Goal: Task Accomplishment & Management: Use online tool/utility

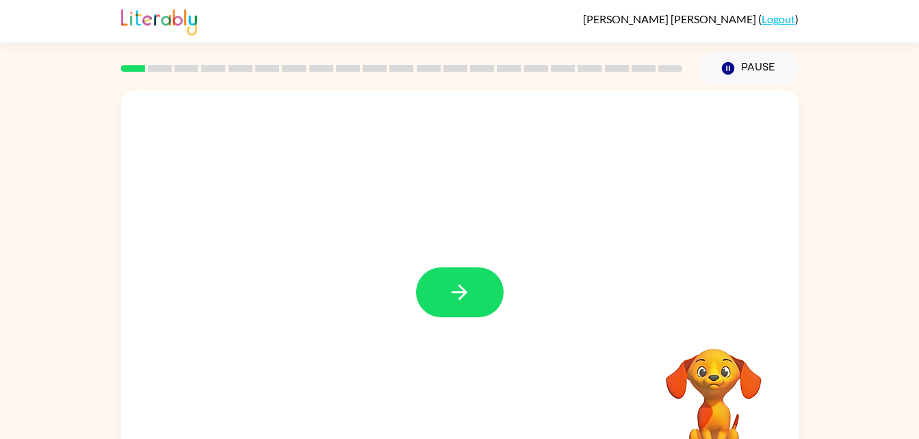
click at [474, 295] on div "Your browser must support playing .mp4 files to use Literably. Please try using…" at bounding box center [459, 285] width 677 height 391
click at [465, 314] on button "button" at bounding box center [460, 292] width 88 height 50
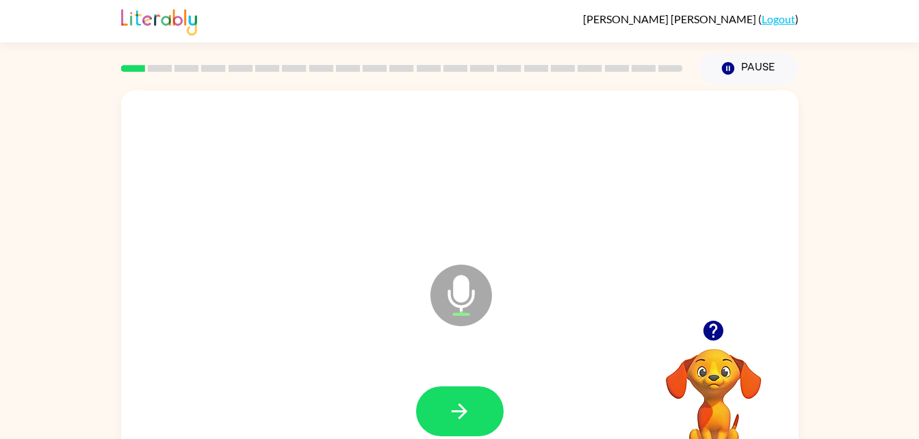
click at [456, 428] on div at bounding box center [460, 412] width 650 height 112
click at [434, 372] on div at bounding box center [460, 412] width 650 height 112
click at [511, 408] on div at bounding box center [460, 412] width 650 height 112
click at [456, 403] on icon "button" at bounding box center [459, 411] width 24 height 24
click at [464, 423] on button "button" at bounding box center [460, 411] width 88 height 50
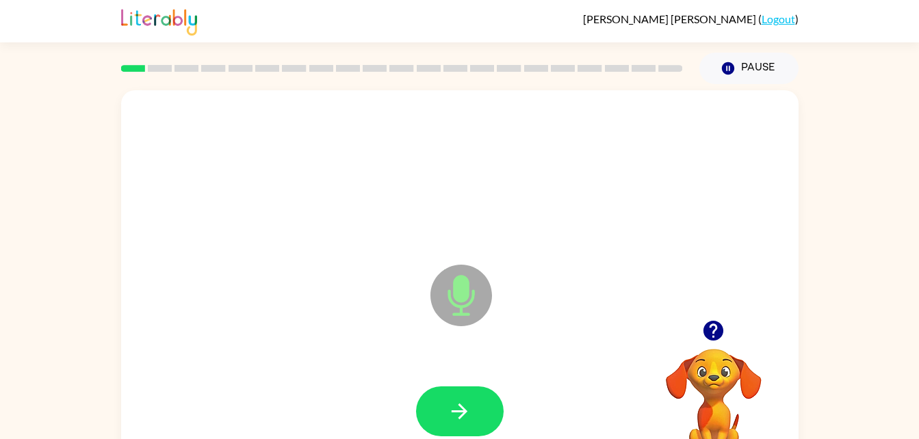
click at [498, 415] on button "button" at bounding box center [460, 411] width 88 height 50
click at [450, 406] on icon "button" at bounding box center [459, 411] width 24 height 24
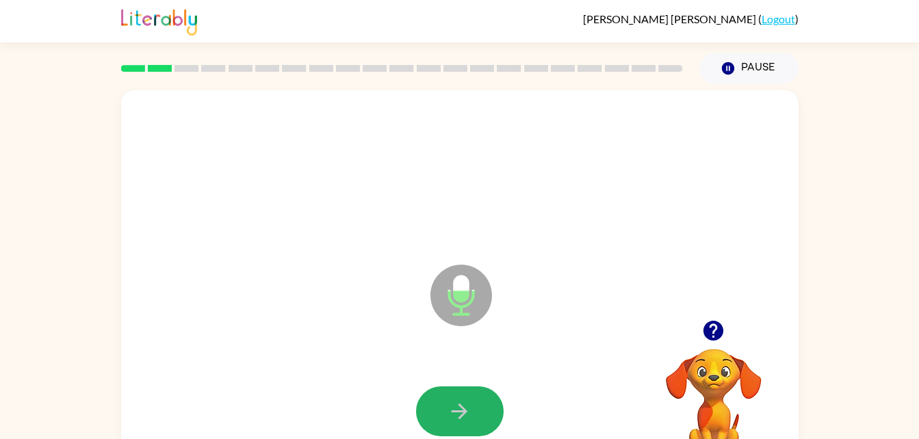
click at [464, 409] on icon "button" at bounding box center [459, 412] width 16 height 16
click at [465, 407] on icon "button" at bounding box center [459, 411] width 24 height 24
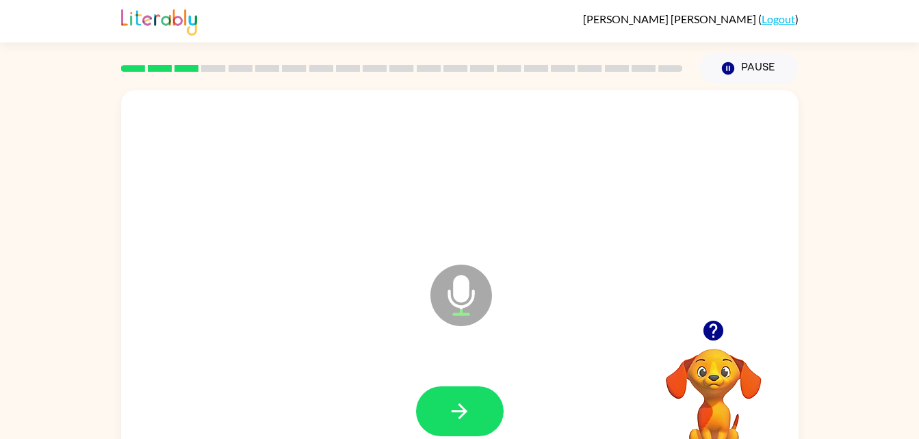
click at [462, 410] on icon "button" at bounding box center [459, 411] width 24 height 24
click at [427, 406] on button "button" at bounding box center [460, 411] width 88 height 50
click at [458, 408] on icon "button" at bounding box center [459, 411] width 24 height 24
click at [497, 382] on div at bounding box center [460, 412] width 650 height 112
click at [475, 423] on button "button" at bounding box center [460, 411] width 88 height 50
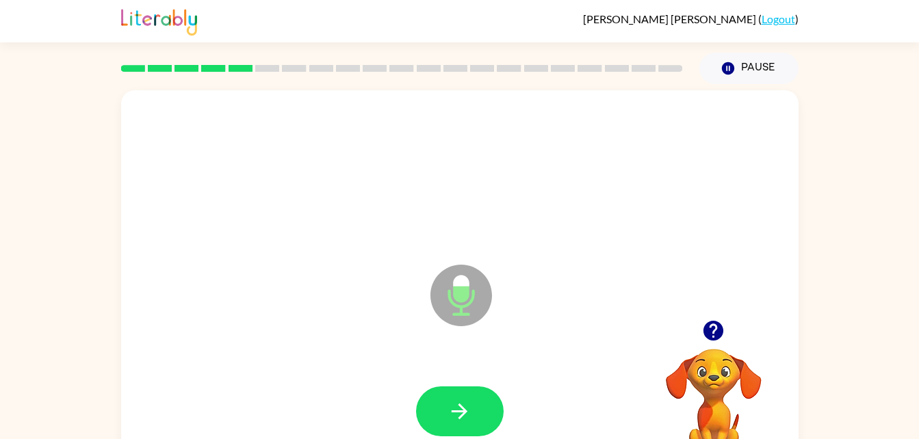
click at [457, 404] on icon "button" at bounding box center [459, 411] width 24 height 24
click at [502, 412] on button "button" at bounding box center [460, 411] width 88 height 50
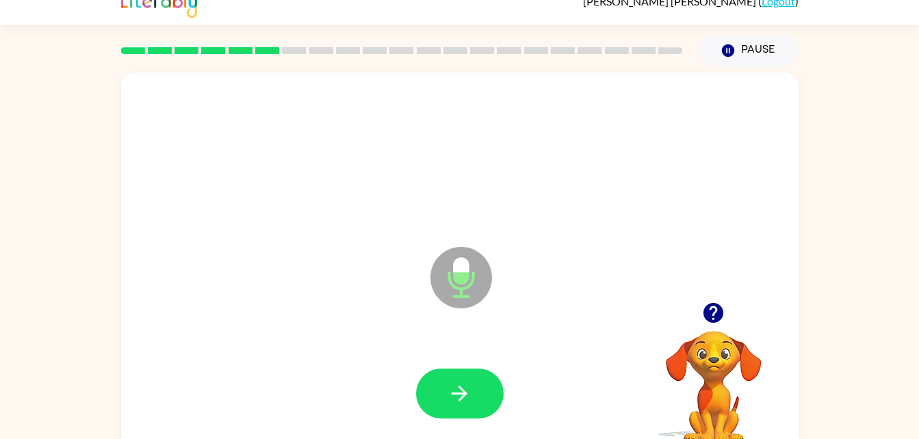
scroll to position [21, 0]
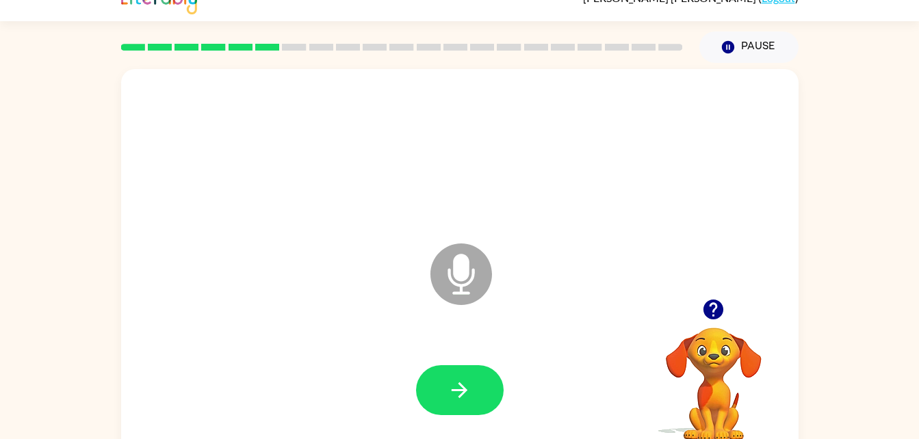
click at [476, 387] on button "button" at bounding box center [460, 390] width 88 height 50
click at [451, 397] on icon "button" at bounding box center [459, 390] width 24 height 24
click at [479, 381] on button "button" at bounding box center [460, 390] width 88 height 50
click at [490, 389] on button "button" at bounding box center [460, 390] width 88 height 50
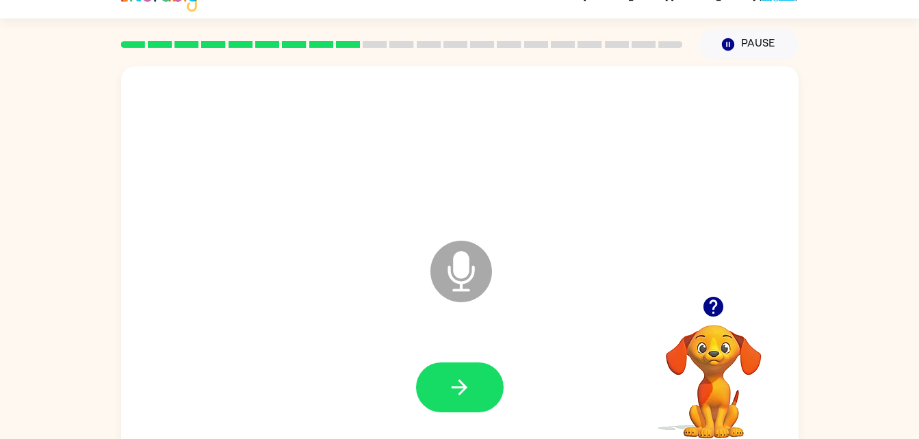
scroll to position [25, 0]
click at [469, 387] on icon "button" at bounding box center [459, 387] width 24 height 24
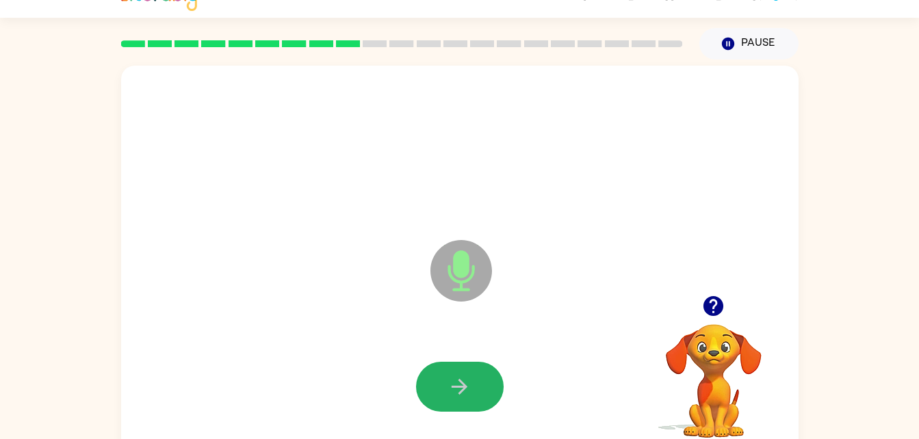
click at [426, 371] on button "button" at bounding box center [460, 387] width 88 height 50
click at [475, 395] on button "button" at bounding box center [460, 387] width 88 height 50
click at [486, 365] on button "button" at bounding box center [460, 387] width 88 height 50
click at [454, 386] on icon "button" at bounding box center [459, 387] width 16 height 16
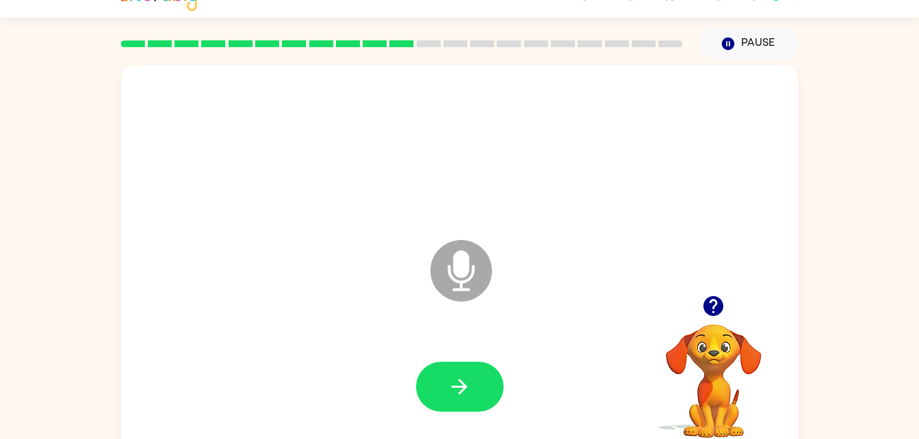
click at [464, 388] on icon "button" at bounding box center [459, 387] width 16 height 16
click at [479, 382] on button "button" at bounding box center [460, 387] width 88 height 50
click at [501, 403] on div at bounding box center [460, 387] width 88 height 50
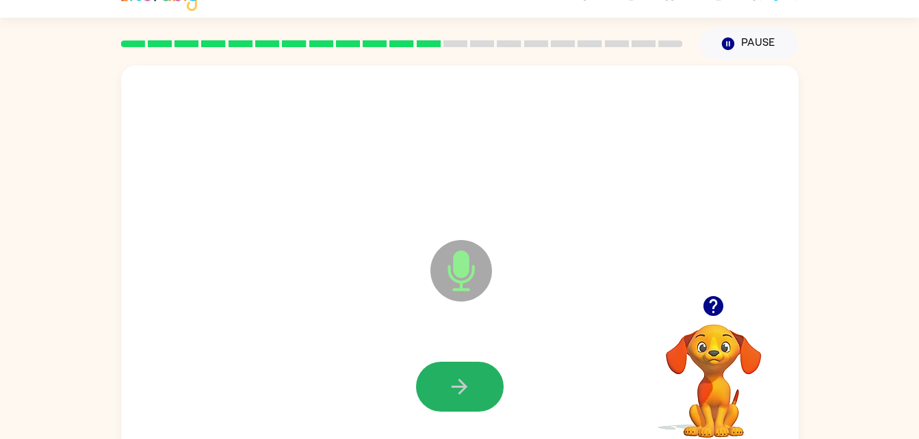
click at [488, 383] on button "button" at bounding box center [460, 387] width 88 height 50
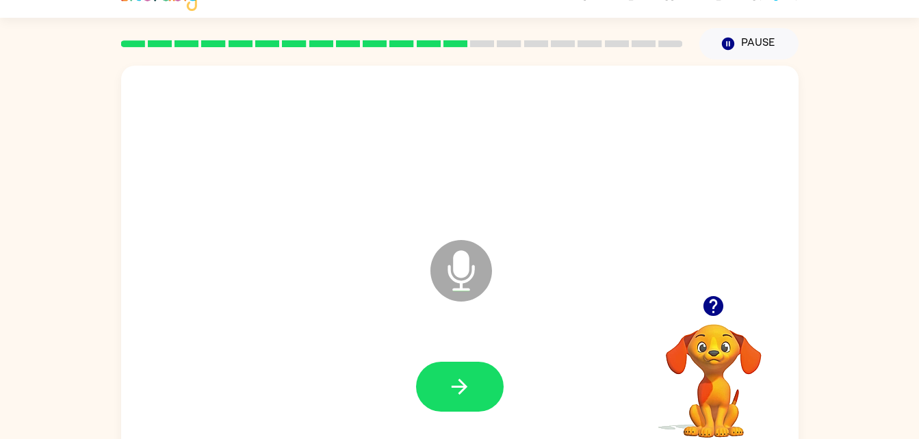
scroll to position [31, 0]
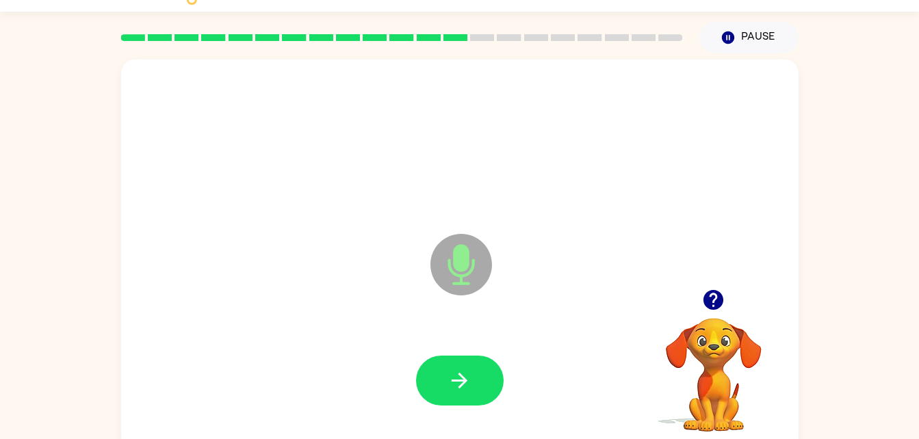
click at [449, 382] on icon "button" at bounding box center [459, 381] width 24 height 24
click at [456, 386] on icon "button" at bounding box center [459, 381] width 24 height 24
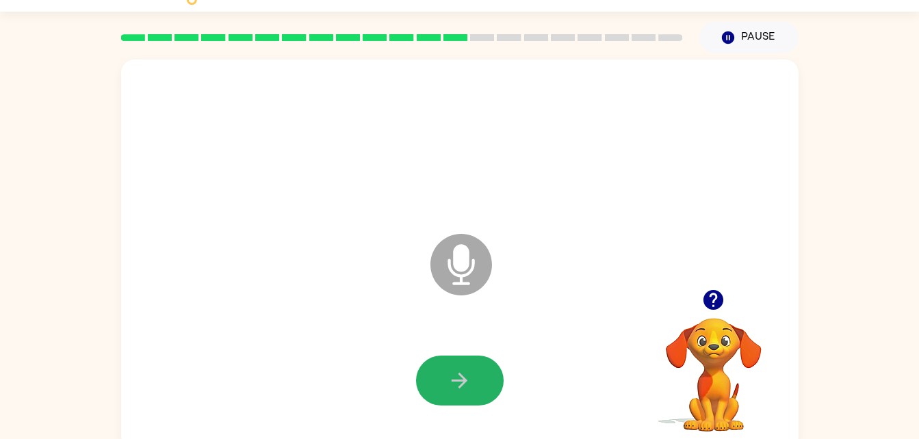
click at [491, 366] on button "button" at bounding box center [460, 381] width 88 height 50
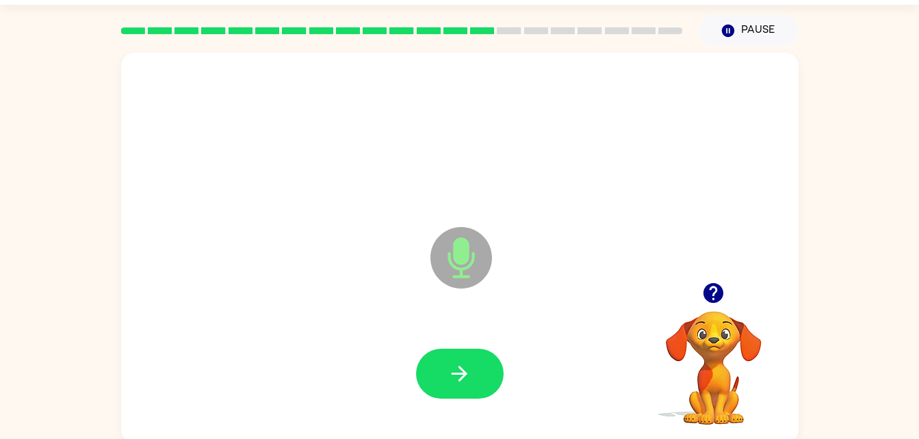
scroll to position [41, 0]
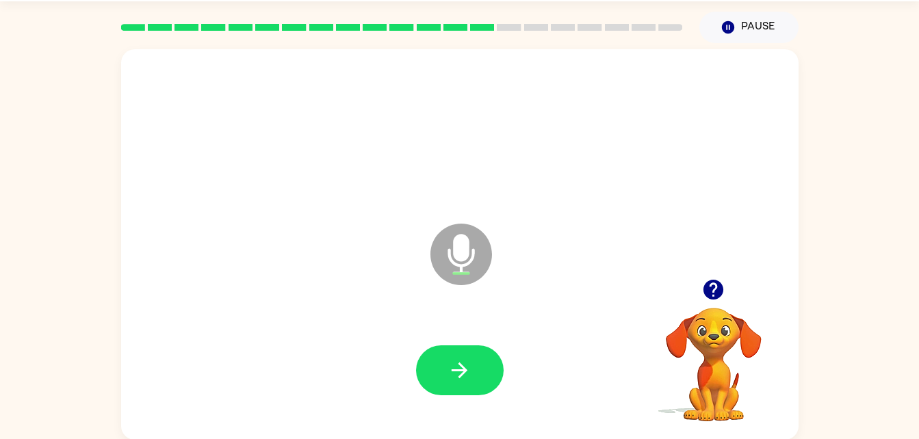
click at [461, 402] on div at bounding box center [460, 371] width 650 height 112
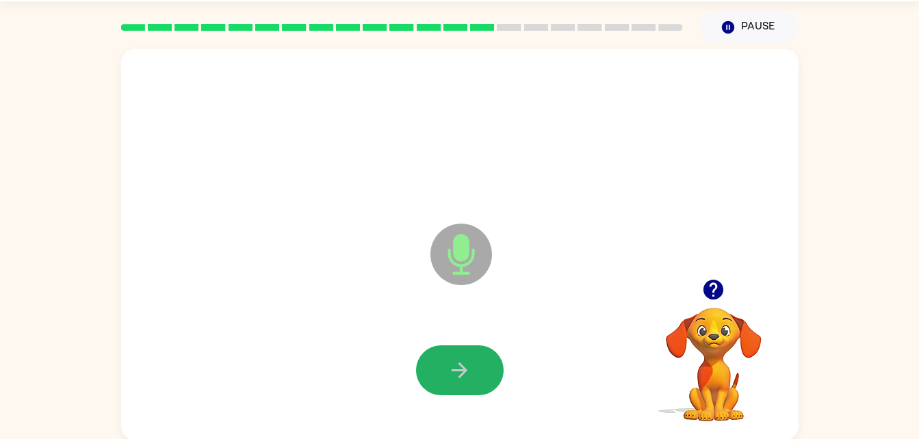
click at [473, 356] on button "button" at bounding box center [460, 370] width 88 height 50
click at [476, 362] on button "button" at bounding box center [460, 370] width 88 height 50
drag, startPoint x: 476, startPoint y: 362, endPoint x: 476, endPoint y: 352, distance: 9.6
click at [476, 352] on button "button" at bounding box center [460, 370] width 88 height 50
drag, startPoint x: 476, startPoint y: 352, endPoint x: 471, endPoint y: 377, distance: 25.1
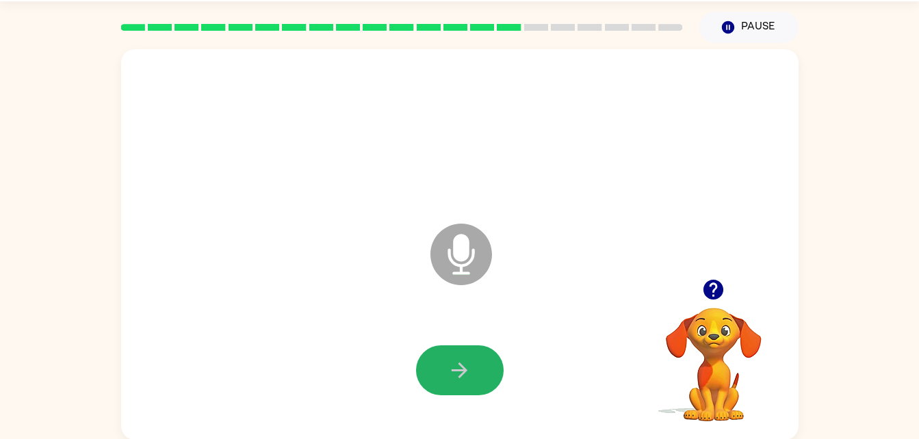
click at [471, 377] on button "button" at bounding box center [460, 370] width 88 height 50
click at [473, 378] on button "button" at bounding box center [460, 370] width 88 height 50
click at [483, 368] on button "button" at bounding box center [460, 370] width 88 height 50
drag, startPoint x: 483, startPoint y: 368, endPoint x: 474, endPoint y: 370, distance: 9.1
click at [474, 370] on button "button" at bounding box center [460, 370] width 88 height 50
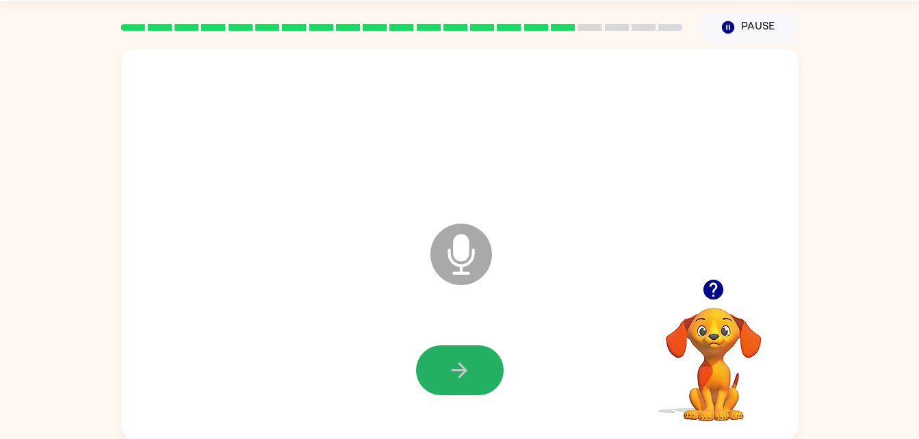
drag, startPoint x: 474, startPoint y: 368, endPoint x: 456, endPoint y: 364, distance: 18.3
click at [456, 364] on icon "button" at bounding box center [459, 370] width 24 height 24
click at [453, 373] on icon "button" at bounding box center [459, 370] width 24 height 24
drag, startPoint x: 458, startPoint y: 373, endPoint x: 431, endPoint y: 362, distance: 29.5
click at [431, 362] on button "button" at bounding box center [460, 370] width 88 height 50
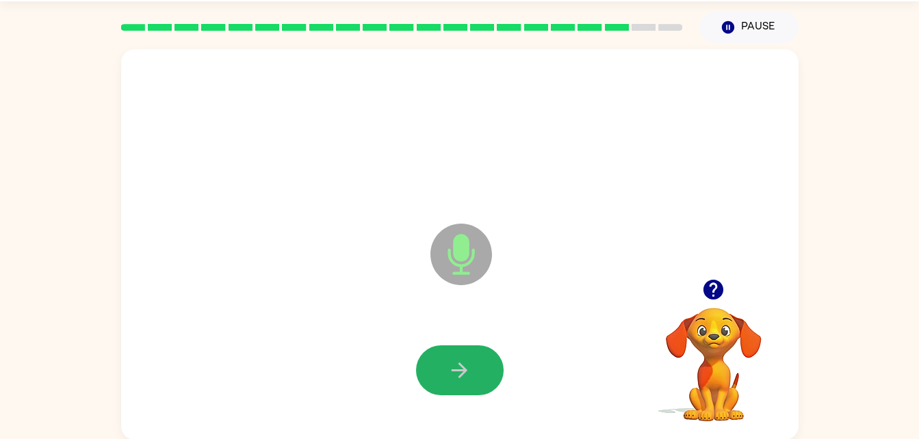
click at [431, 362] on button "button" at bounding box center [460, 370] width 88 height 50
click at [452, 401] on div at bounding box center [460, 371] width 650 height 112
click at [455, 371] on icon "button" at bounding box center [459, 371] width 16 height 16
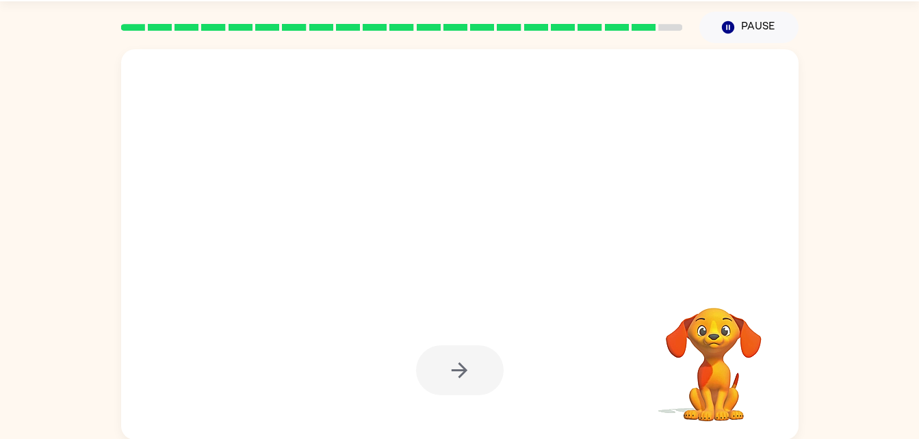
click at [455, 371] on div at bounding box center [460, 370] width 88 height 50
click at [439, 365] on div at bounding box center [460, 370] width 88 height 50
drag, startPoint x: 480, startPoint y: 356, endPoint x: 484, endPoint y: 346, distance: 11.1
click at [484, 346] on div at bounding box center [460, 370] width 88 height 50
click at [724, 25] on icon "button" at bounding box center [727, 27] width 12 height 12
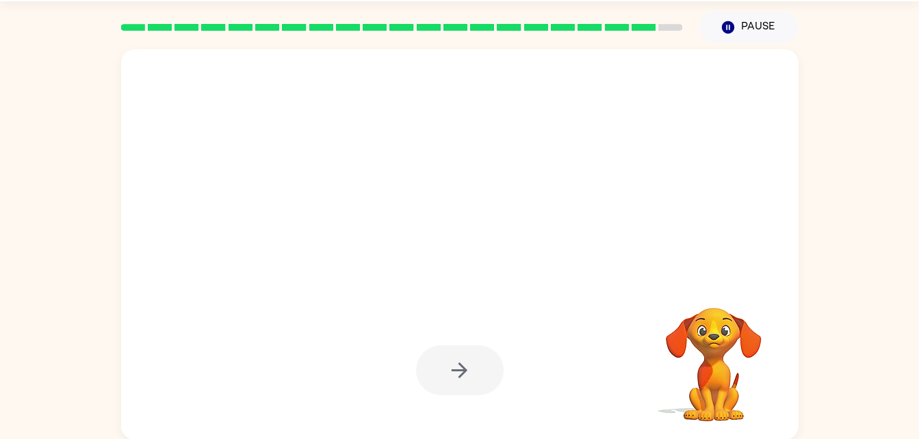
scroll to position [0, 0]
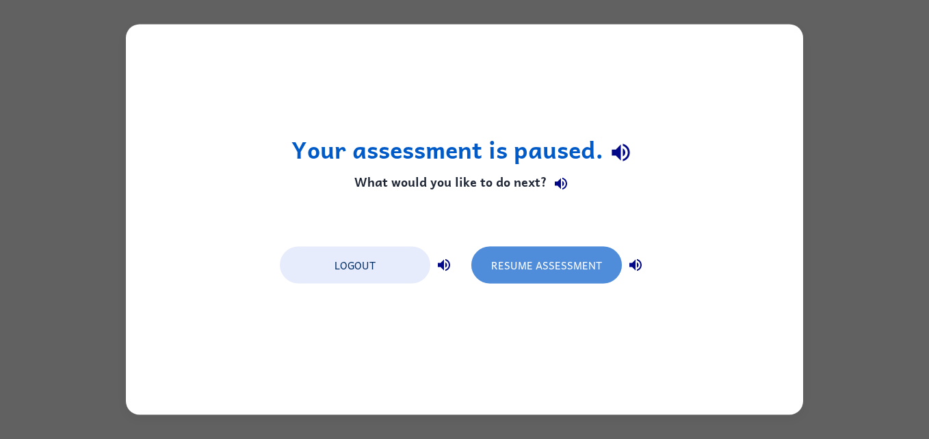
click at [527, 271] on button "Resume Assessment" at bounding box center [546, 265] width 150 height 37
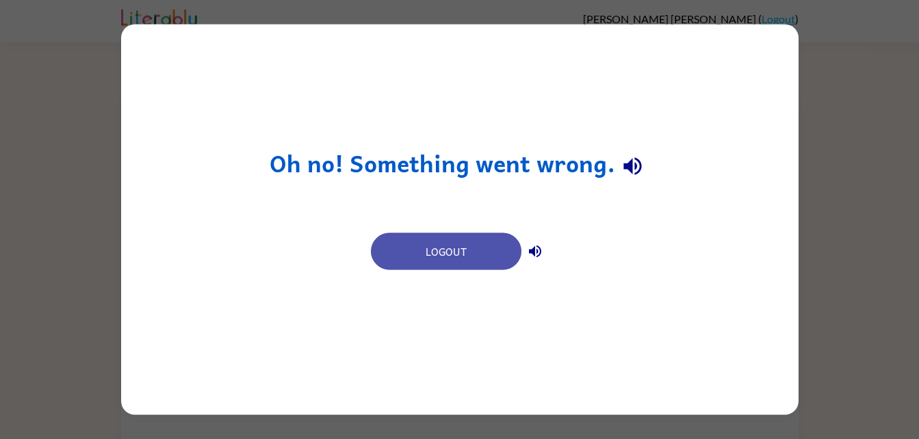
click at [420, 261] on button "Logout" at bounding box center [446, 251] width 150 height 37
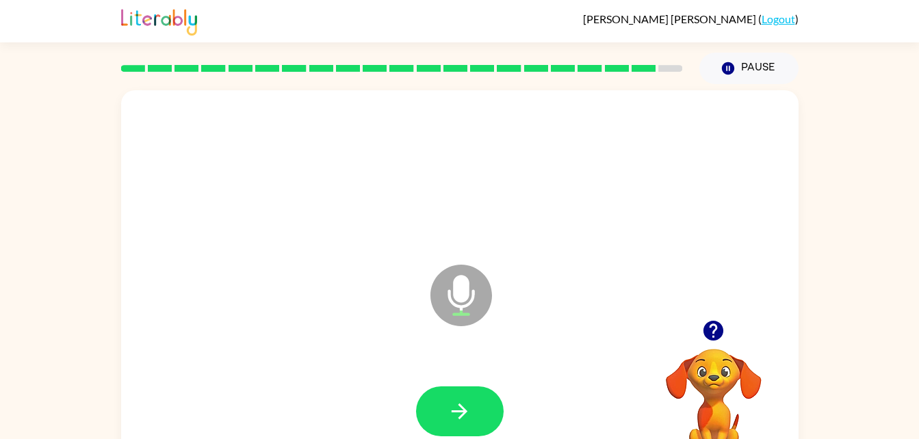
click at [444, 408] on button "button" at bounding box center [460, 411] width 88 height 50
click at [462, 412] on icon "button" at bounding box center [459, 411] width 24 height 24
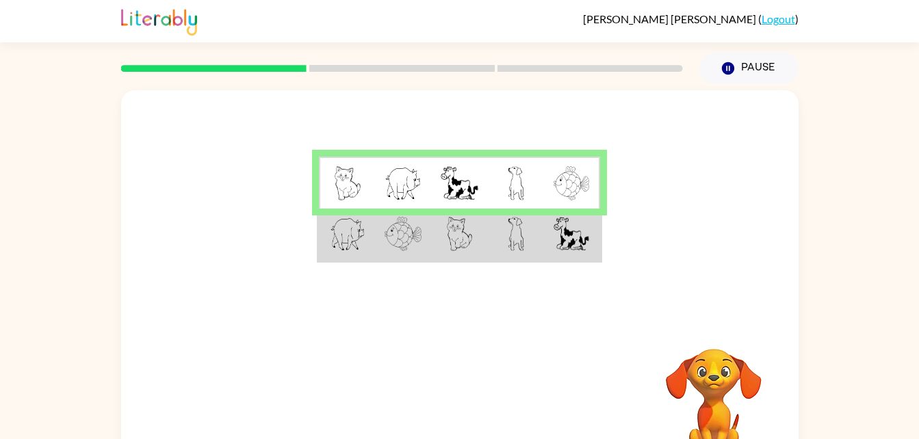
click at [622, 192] on div at bounding box center [459, 205] width 677 height 230
click at [512, 57] on div at bounding box center [402, 68] width 578 height 48
click at [523, 178] on img at bounding box center [516, 183] width 16 height 34
click at [476, 249] on td at bounding box center [459, 235] width 56 height 53
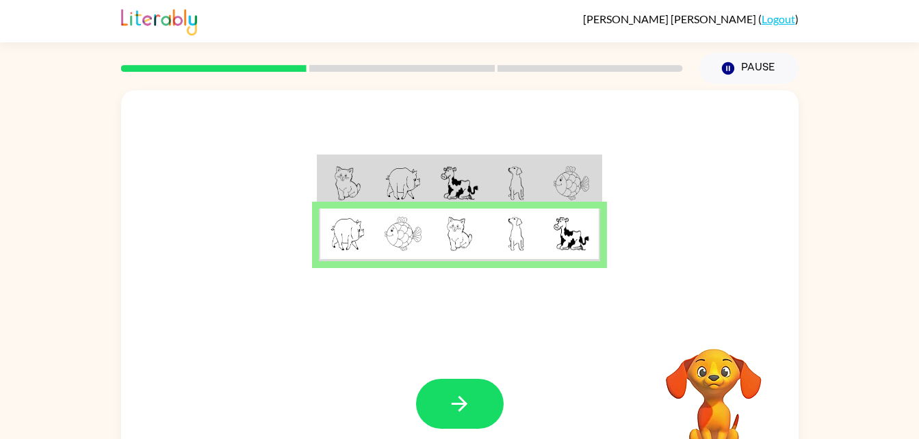
click at [447, 398] on button "button" at bounding box center [460, 404] width 88 height 50
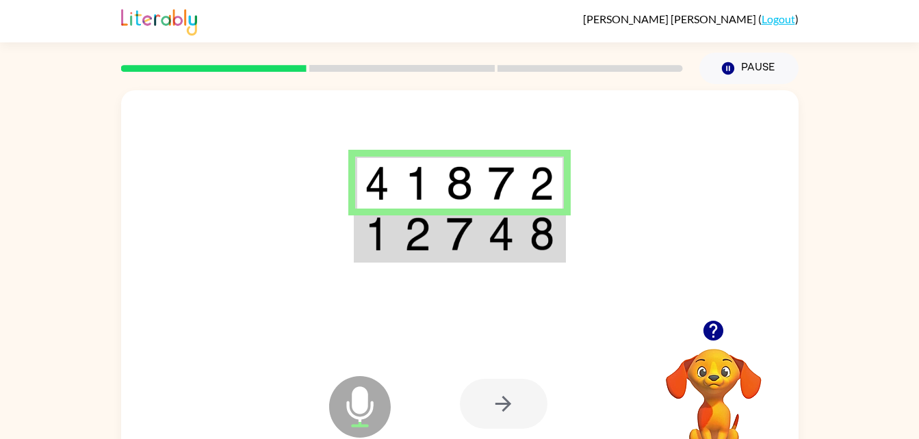
click at [541, 242] on img at bounding box center [541, 234] width 25 height 34
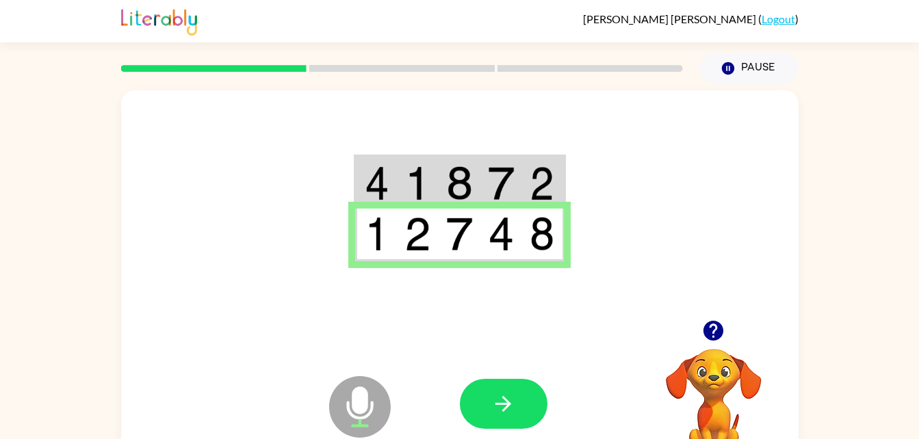
click at [535, 395] on button "button" at bounding box center [504, 404] width 88 height 50
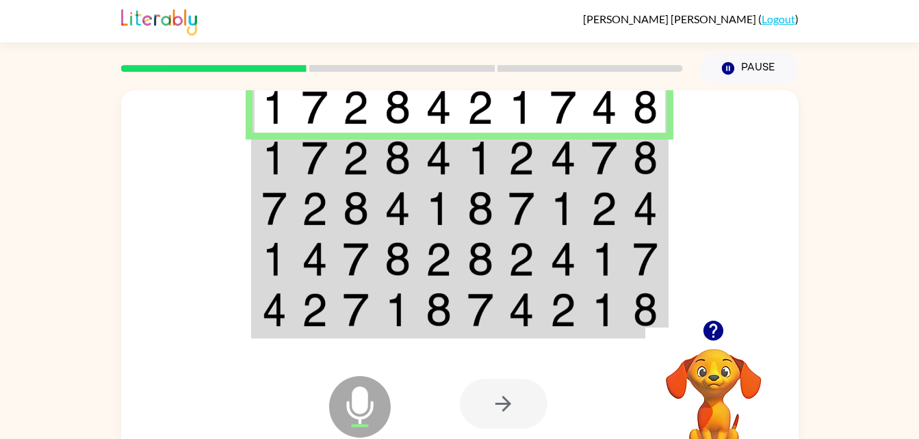
click at [657, 155] on img at bounding box center [645, 158] width 25 height 34
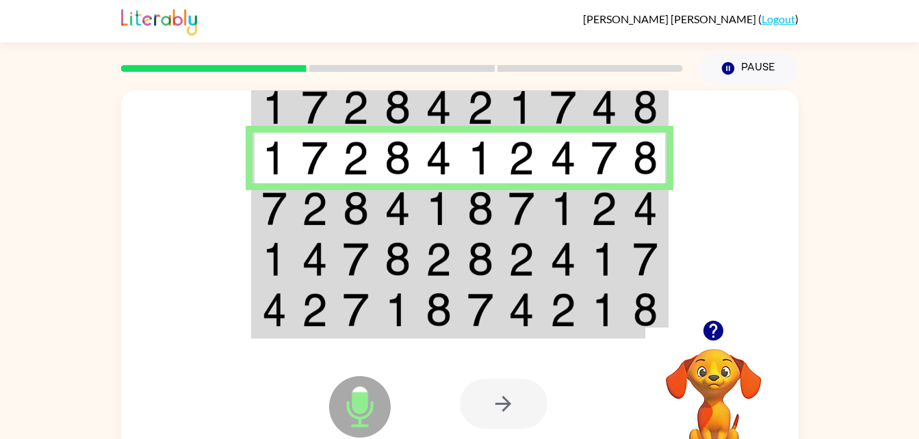
click at [298, 209] on td at bounding box center [315, 208] width 42 height 51
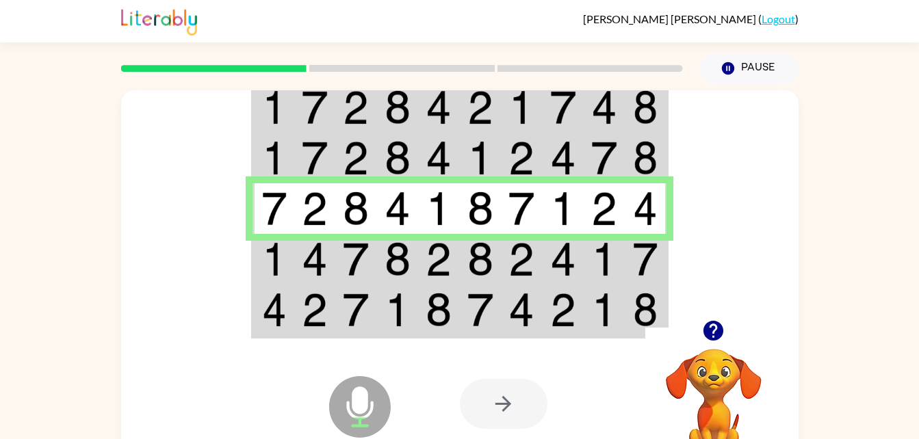
click at [303, 265] on img at bounding box center [315, 259] width 26 height 34
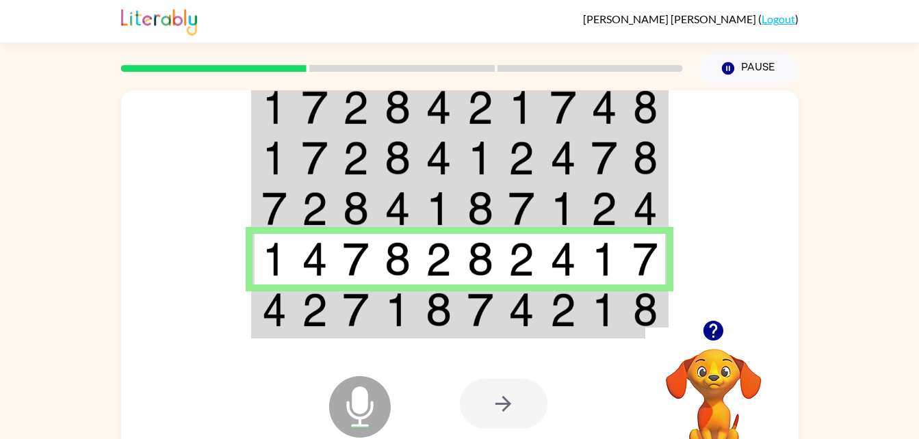
click at [563, 314] on img at bounding box center [563, 310] width 26 height 34
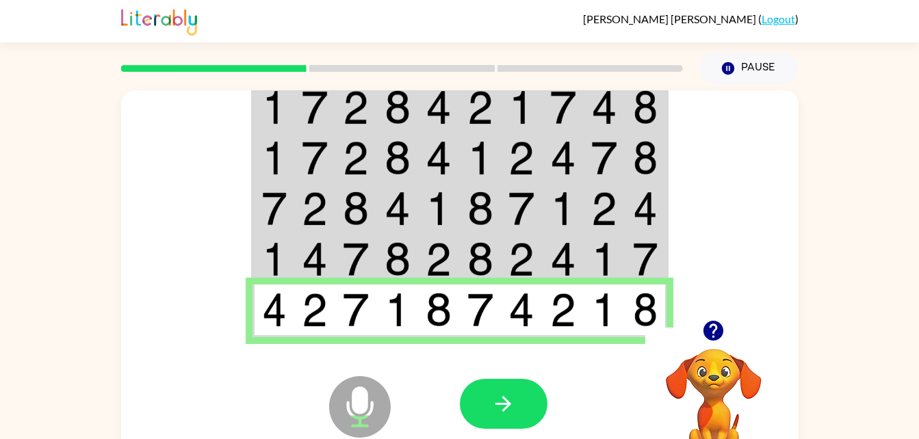
click at [501, 427] on button "button" at bounding box center [504, 404] width 88 height 50
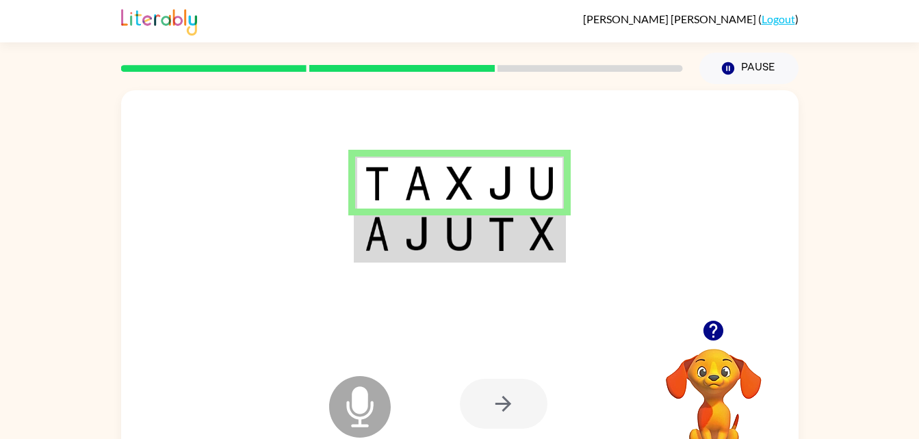
click at [519, 224] on td at bounding box center [501, 235] width 42 height 53
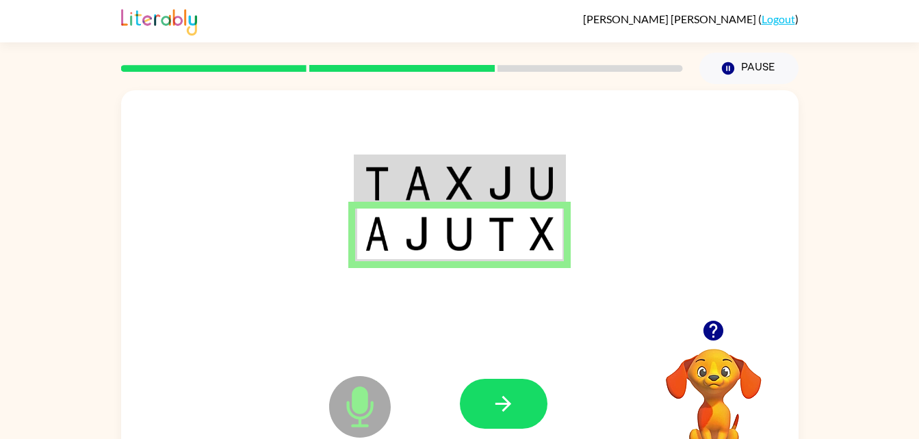
click at [485, 428] on button "button" at bounding box center [504, 404] width 88 height 50
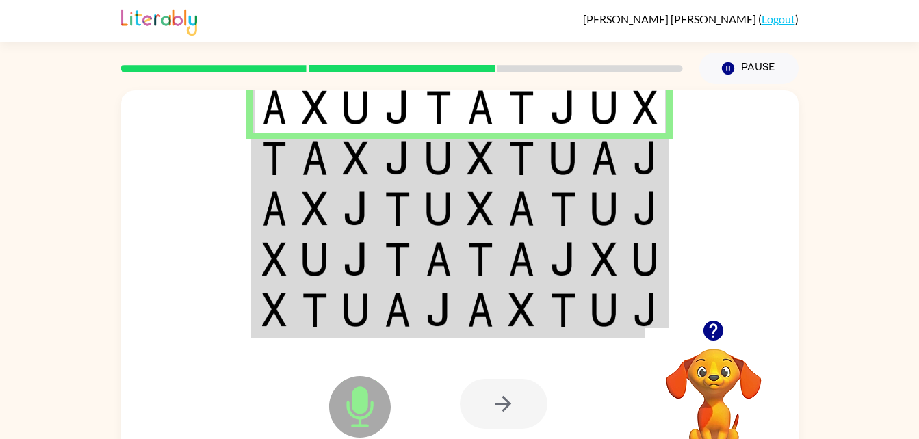
click at [354, 148] on img at bounding box center [356, 158] width 26 height 34
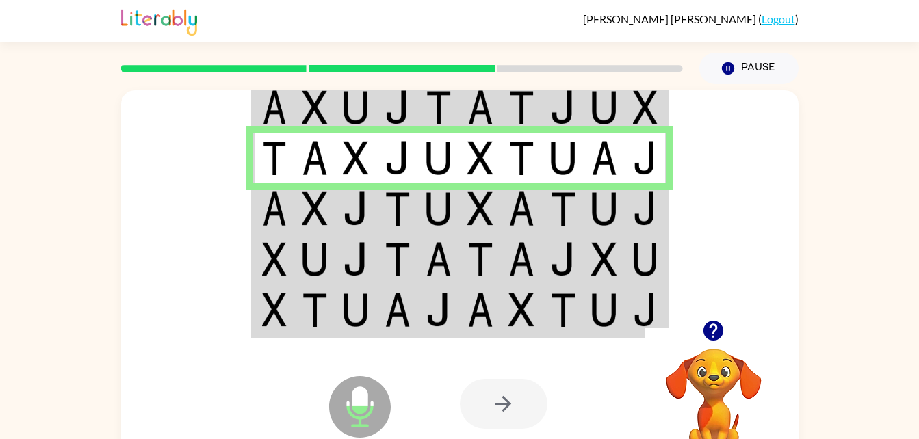
click at [294, 215] on td at bounding box center [315, 208] width 42 height 51
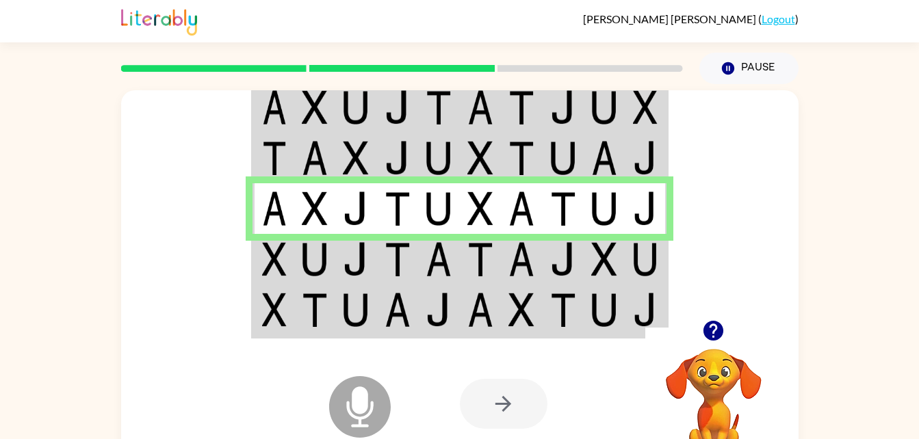
click at [627, 304] on td at bounding box center [646, 311] width 42 height 53
click at [635, 316] on img at bounding box center [645, 310] width 25 height 34
click at [624, 266] on td at bounding box center [604, 259] width 42 height 51
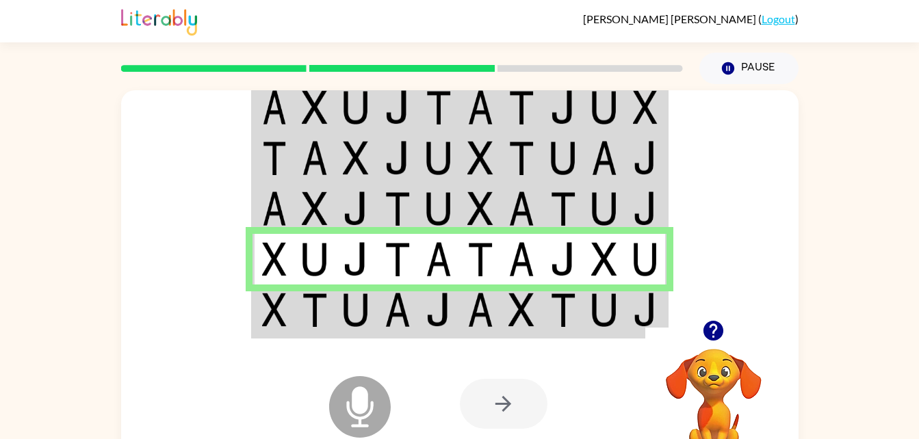
click at [610, 311] on img at bounding box center [604, 310] width 26 height 34
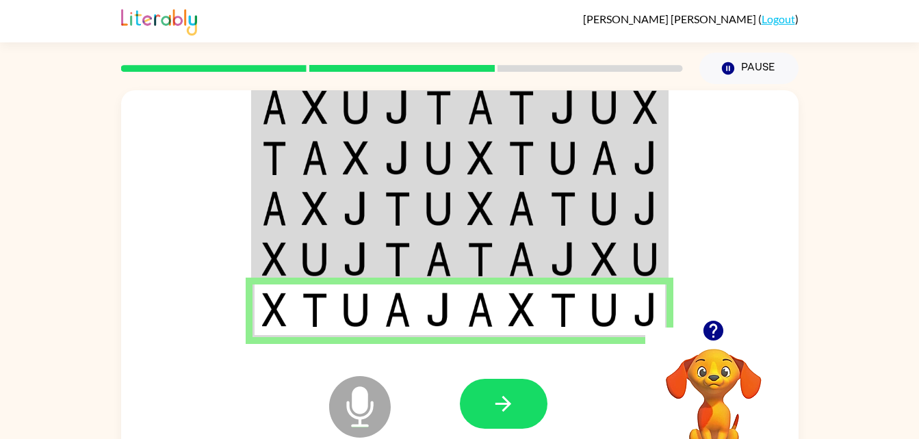
click at [611, 267] on img at bounding box center [604, 259] width 26 height 34
click at [640, 253] on img at bounding box center [645, 259] width 25 height 34
click at [635, 262] on img at bounding box center [645, 259] width 25 height 34
click at [606, 261] on img at bounding box center [604, 259] width 26 height 34
click at [502, 406] on icon "button" at bounding box center [503, 404] width 24 height 24
